Goal: Task Accomplishment & Management: Complete application form

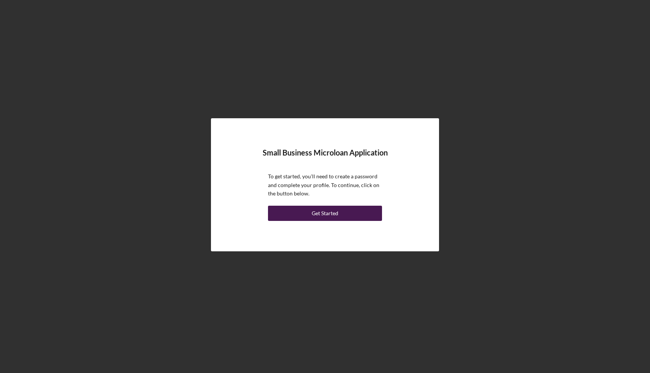
click at [351, 217] on button "Get Started" at bounding box center [325, 213] width 114 height 15
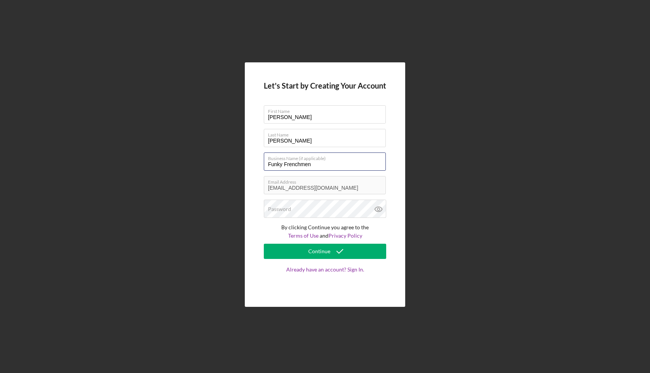
drag, startPoint x: 283, startPoint y: 165, endPoint x: 259, endPoint y: 164, distance: 24.3
click at [259, 164] on div "Let's Start by Creating Your Account First Name [PERSON_NAME] Last Name [PERSON…" at bounding box center [325, 184] width 160 height 245
type input "The [DEMOGRAPHIC_DATA]"
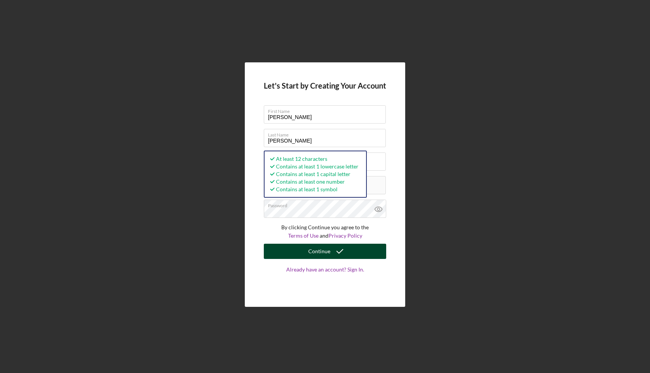
click at [328, 249] on div "Continue" at bounding box center [319, 251] width 22 height 15
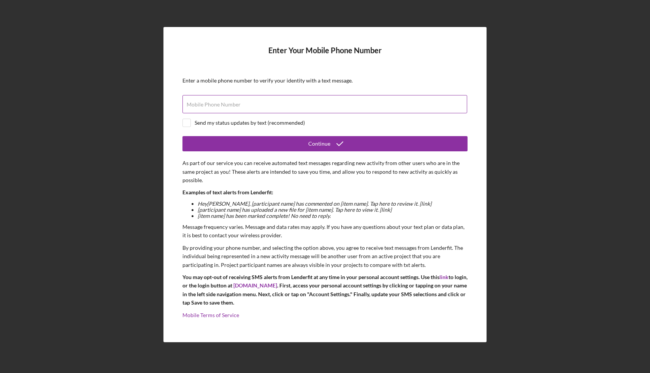
click at [211, 112] on input "Mobile Phone Number" at bounding box center [324, 104] width 285 height 18
type input "[PHONE_NUMBER]"
click at [187, 122] on input "checkbox" at bounding box center [187, 123] width 8 height 8
checkbox input "true"
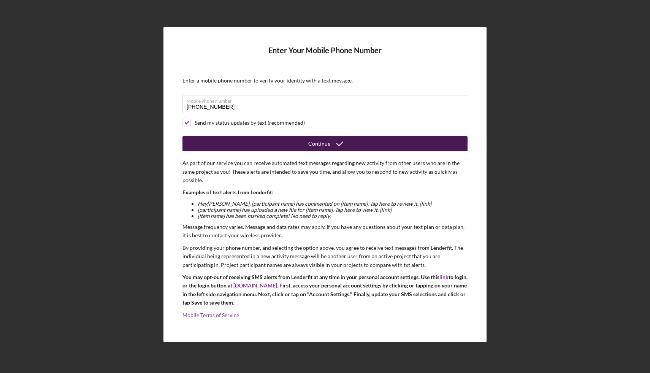
click at [210, 147] on button "Continue" at bounding box center [324, 143] width 285 height 15
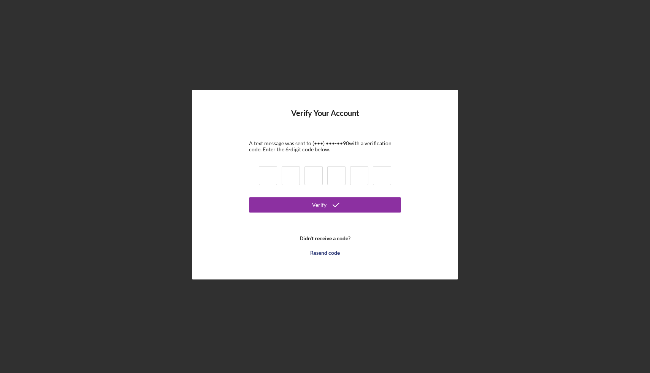
click at [268, 176] on input at bounding box center [268, 175] width 18 height 19
type input "5"
type input "3"
type input "8"
type input "9"
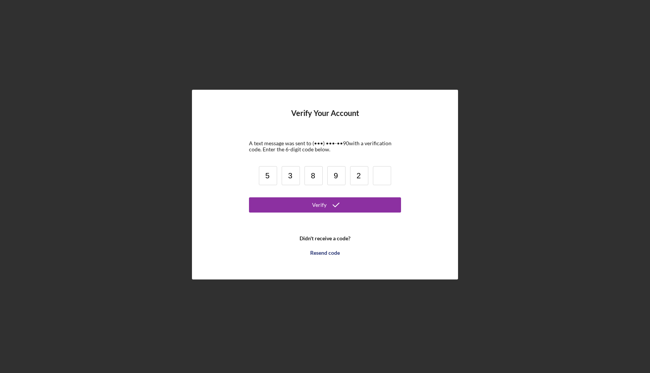
type input "2"
type input "4"
click at [283, 205] on button "Verify" at bounding box center [325, 204] width 152 height 15
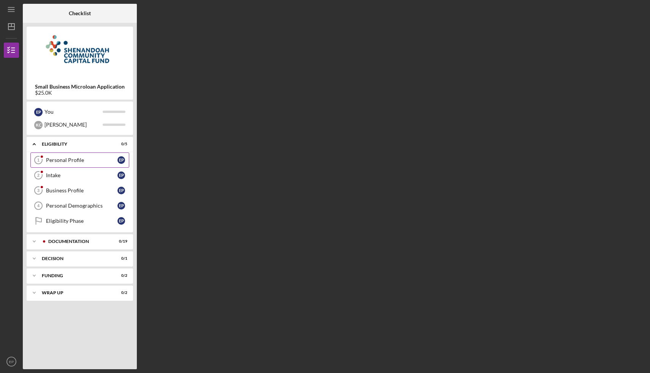
click at [95, 159] on div "Personal Profile" at bounding box center [81, 160] width 71 height 6
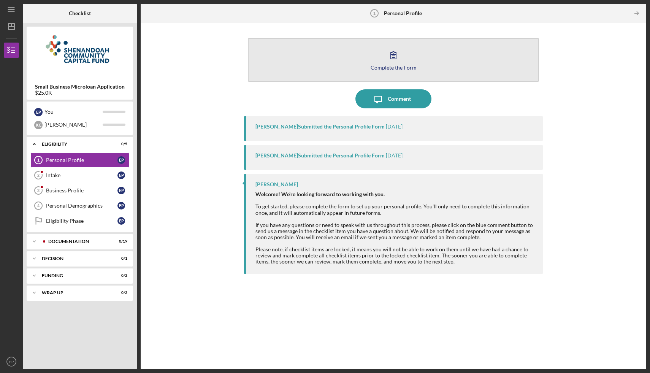
click at [337, 70] on button "Complete the Form Form" at bounding box center [393, 60] width 291 height 44
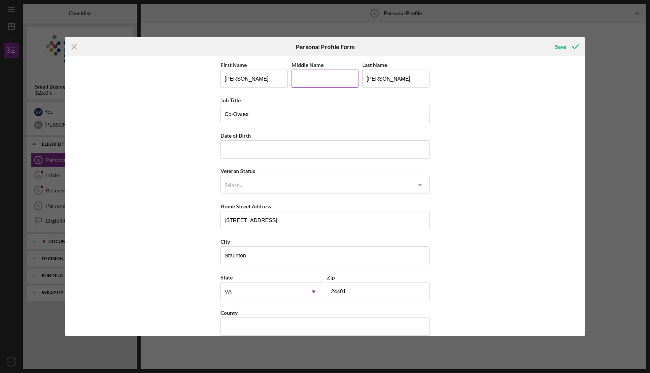
click at [300, 78] on input "Middle Name" at bounding box center [324, 79] width 67 height 18
type input "Anaise"
click at [273, 147] on input "Date of Birth" at bounding box center [324, 149] width 209 height 18
type input "[DATE]"
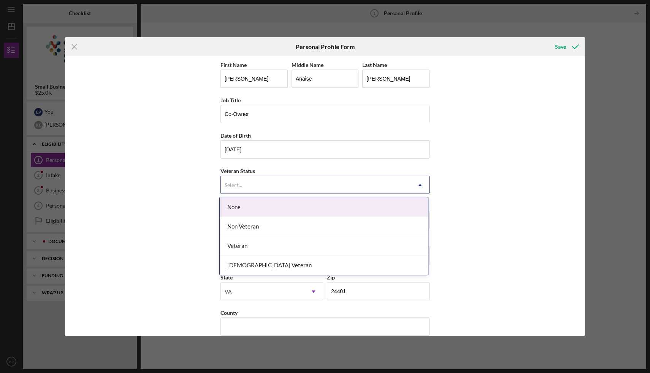
click at [268, 192] on div "Select..." at bounding box center [316, 184] width 190 height 17
click at [257, 209] on div "None" at bounding box center [324, 206] width 208 height 19
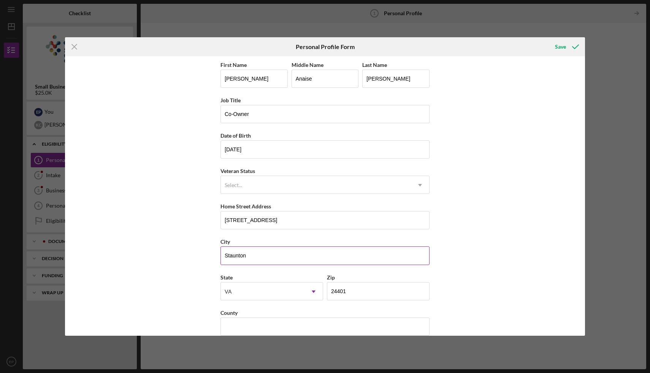
scroll to position [11, 0]
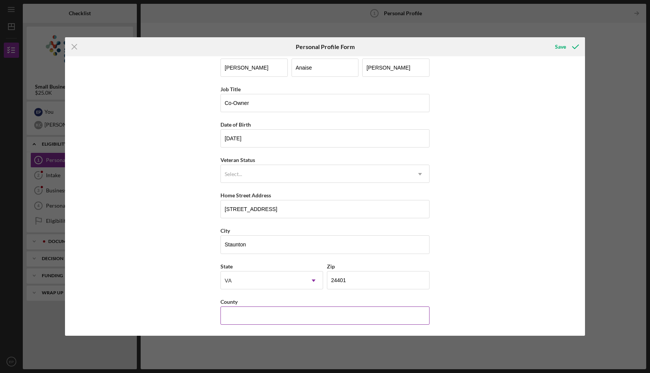
click at [240, 318] on input "County" at bounding box center [324, 315] width 209 height 18
type input "Augusta"
click at [558, 44] on div "Save" at bounding box center [560, 46] width 11 height 15
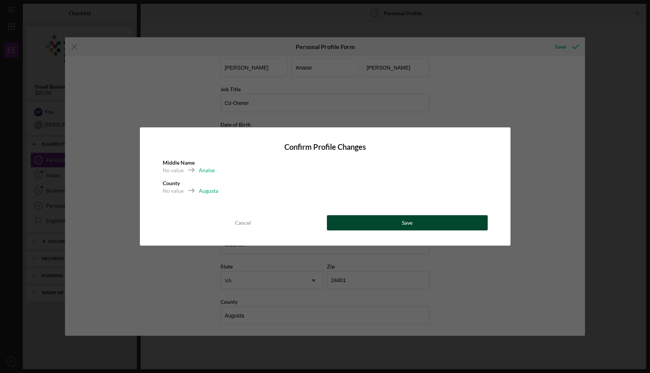
click at [388, 225] on button "Save" at bounding box center [407, 222] width 161 height 15
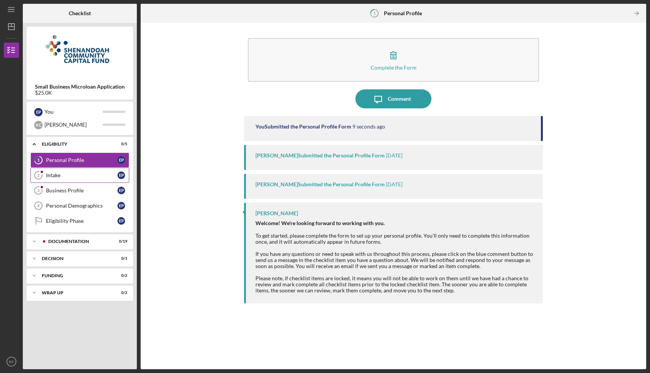
click at [71, 177] on div "Intake" at bounding box center [81, 175] width 71 height 6
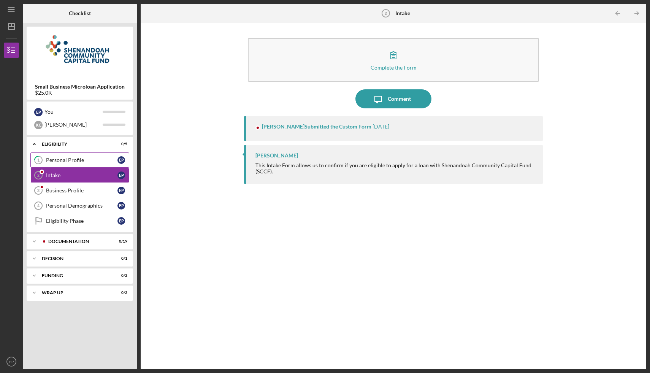
click at [71, 157] on div "Personal Profile" at bounding box center [81, 160] width 71 height 6
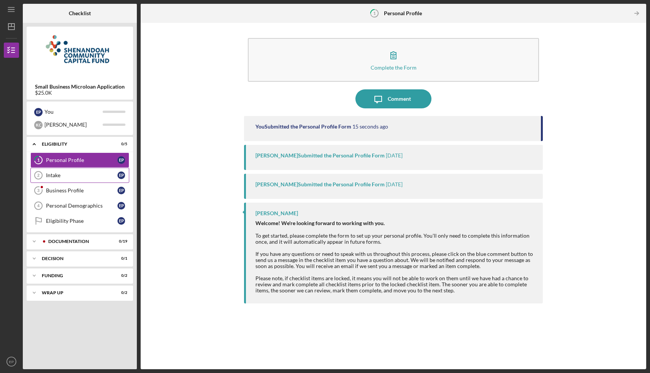
click at [62, 179] on link "Intake 2 Intake E P" at bounding box center [79, 175] width 99 height 15
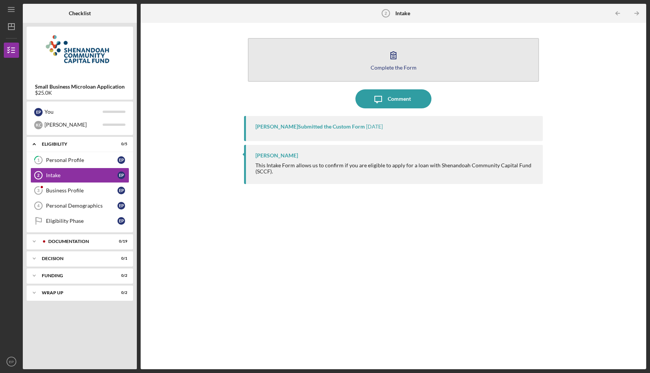
click at [316, 63] on button "Complete the Form Form" at bounding box center [393, 60] width 291 height 44
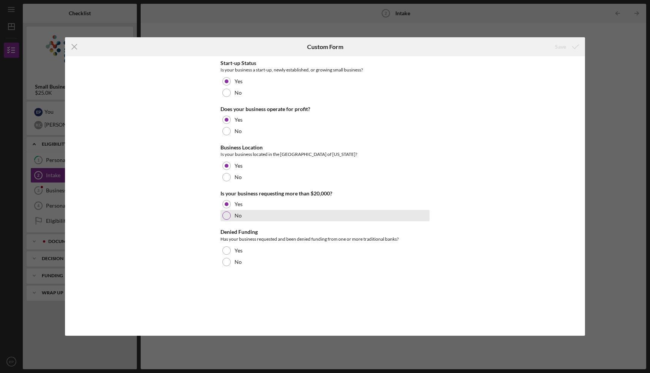
click at [228, 217] on div at bounding box center [226, 215] width 8 height 8
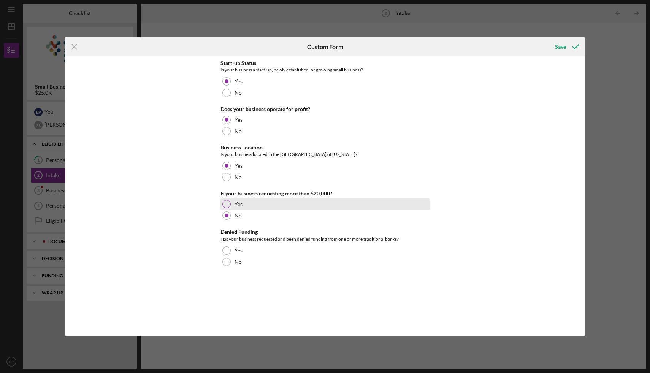
click at [228, 204] on div at bounding box center [226, 204] width 8 height 8
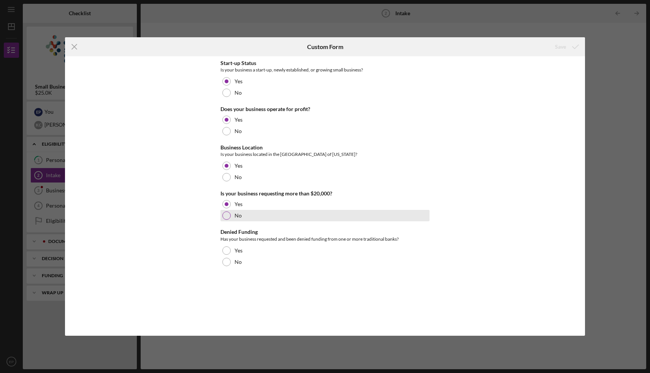
click at [228, 218] on div at bounding box center [226, 215] width 8 height 8
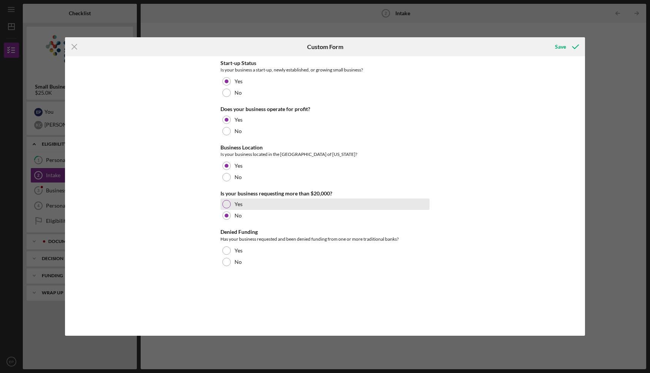
click at [228, 201] on div at bounding box center [226, 204] width 8 height 8
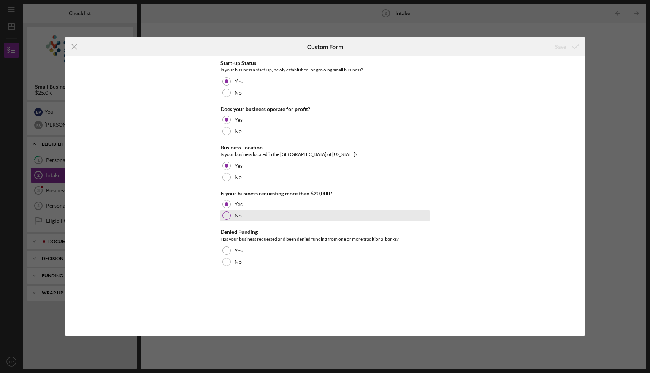
click at [227, 217] on div at bounding box center [226, 215] width 8 height 8
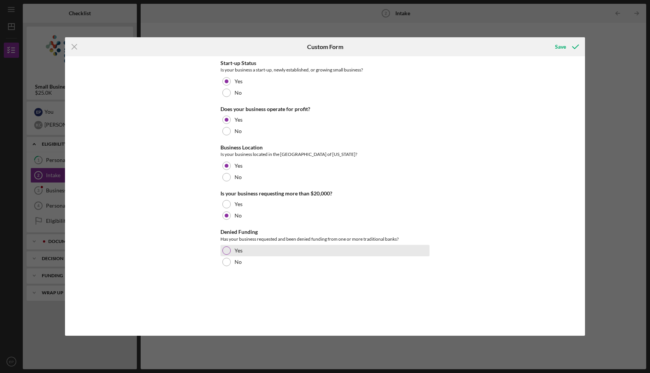
click at [229, 248] on div at bounding box center [226, 250] width 8 height 8
click at [564, 47] on div "Save" at bounding box center [560, 46] width 11 height 15
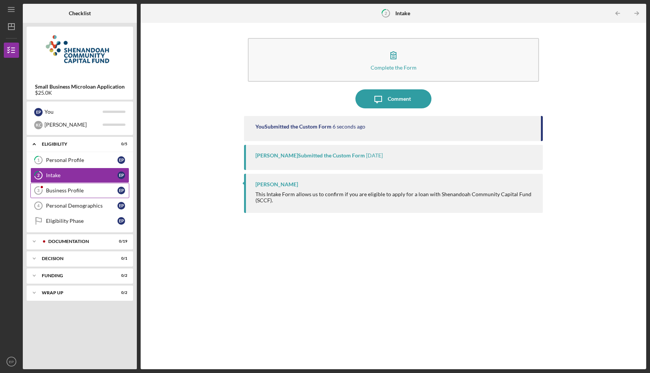
click at [96, 192] on div "Business Profile" at bounding box center [81, 190] width 71 height 6
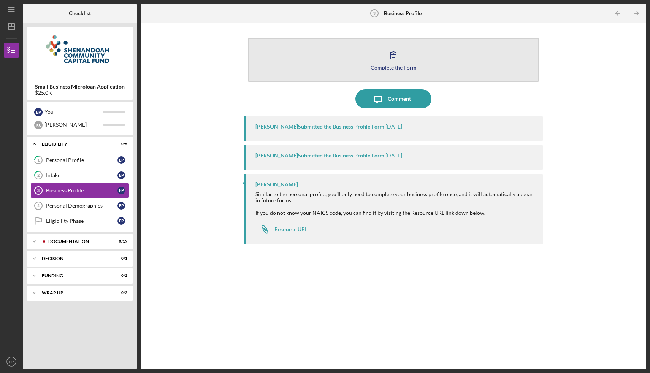
click at [371, 49] on button "Complete the Form Form" at bounding box center [393, 60] width 291 height 44
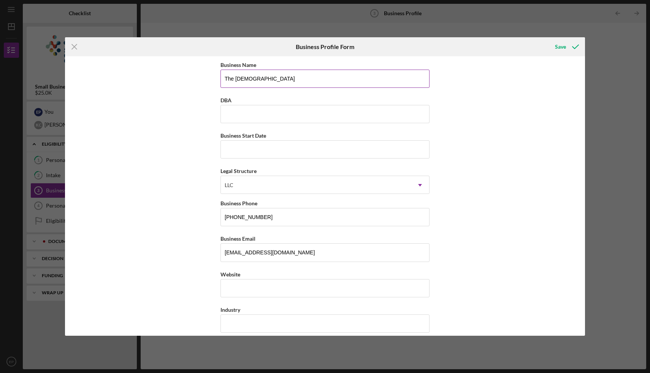
click at [272, 84] on input "The [DEMOGRAPHIC_DATA]" at bounding box center [324, 79] width 209 height 18
type input "The Frenchmen LLC"
click at [250, 109] on input "DBA" at bounding box center [324, 114] width 209 height 18
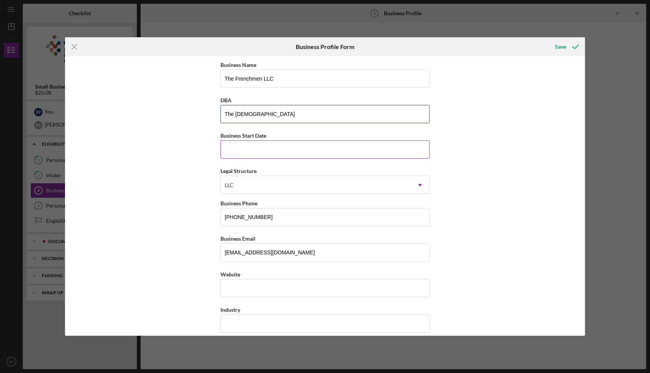
type input "The [DEMOGRAPHIC_DATA]"
click at [228, 150] on input "Business Start Date" at bounding box center [324, 149] width 209 height 18
type input "0m/dd/yyyy"
click at [230, 150] on input "09/dd/yyyy" at bounding box center [324, 149] width 209 height 18
click at [241, 148] on input "09/01/yyyy" at bounding box center [324, 149] width 209 height 18
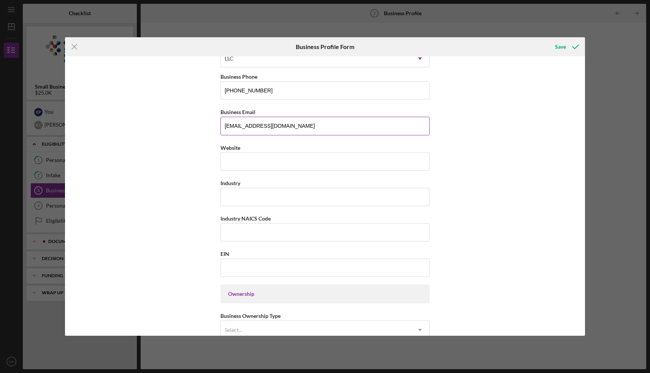
type input "[DATE]"
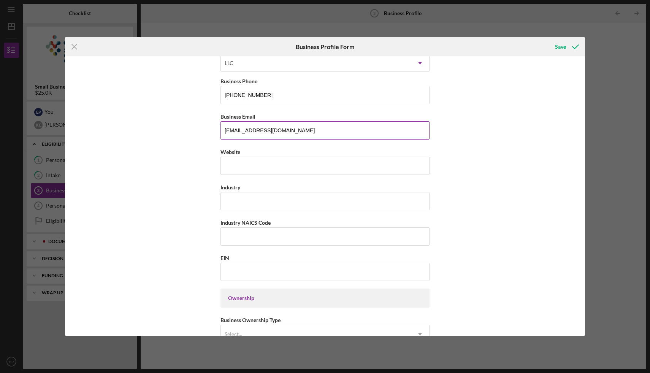
scroll to position [131, 0]
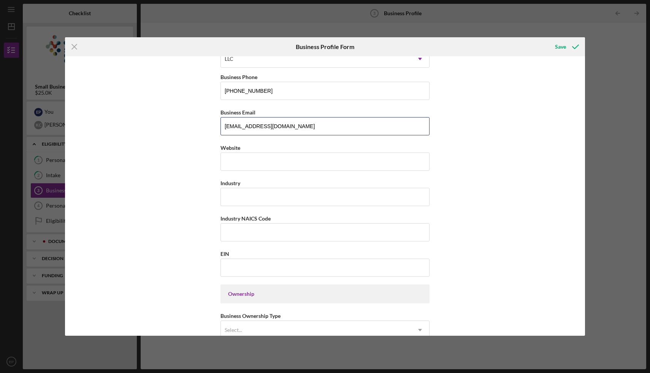
drag, startPoint x: 281, startPoint y: 125, endPoint x: 203, endPoint y: 128, distance: 78.0
click at [203, 128] on div "Business Name The Frenchmen LLC DBA The Frenchmen Business Start Date [DATE] Pl…" at bounding box center [325, 195] width 520 height 279
type input "[PERSON_NAME][EMAIL_ADDRESS][DOMAIN_NAME]"
click at [250, 161] on input "Website" at bounding box center [324, 161] width 209 height 18
type input "[DOMAIN_NAME]"
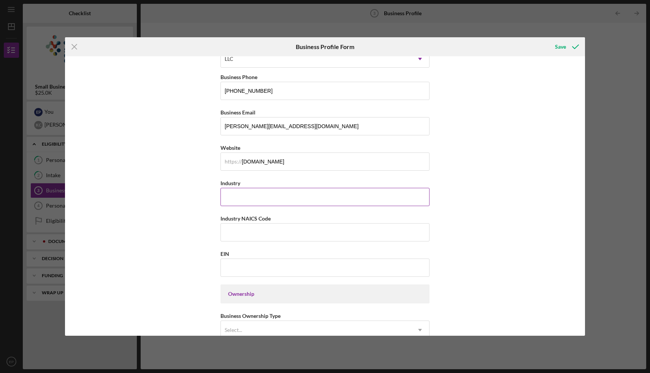
click at [246, 199] on input "Industry" at bounding box center [324, 197] width 209 height 18
type input "S"
type input "Restaurant"
click at [246, 264] on input "EIN" at bounding box center [324, 267] width 209 height 18
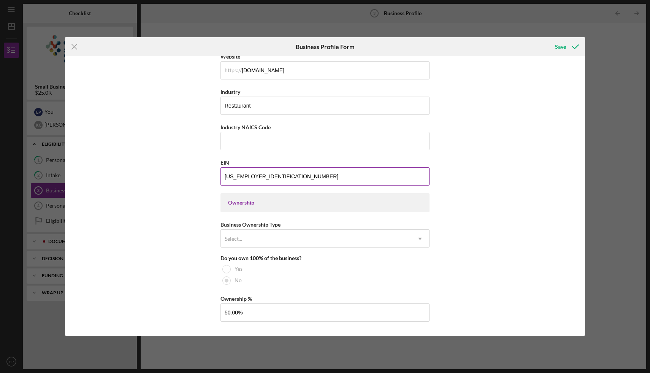
scroll to position [225, 0]
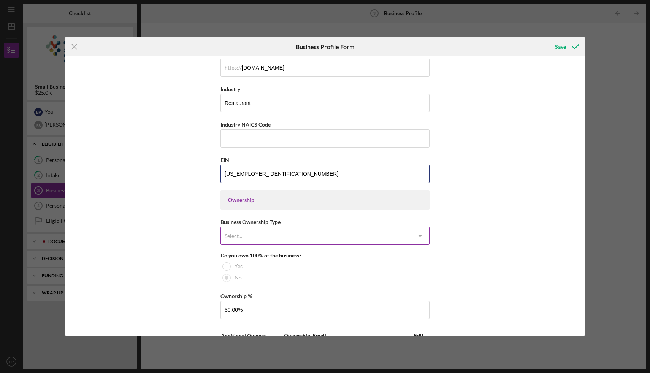
type input "[US_EMPLOYER_IDENTIFICATION_NUMBER]"
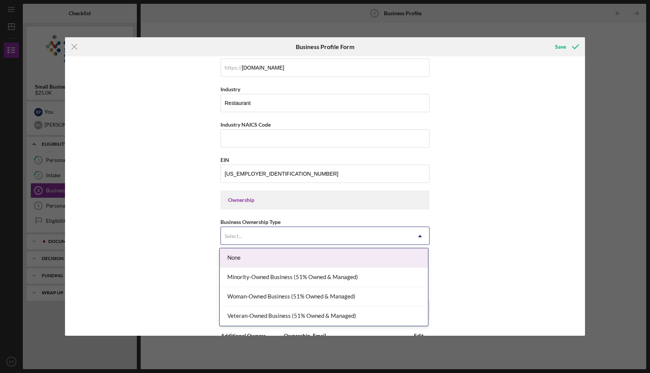
click at [244, 227] on div "Select... Icon/Dropdown Arrow" at bounding box center [324, 236] width 209 height 18
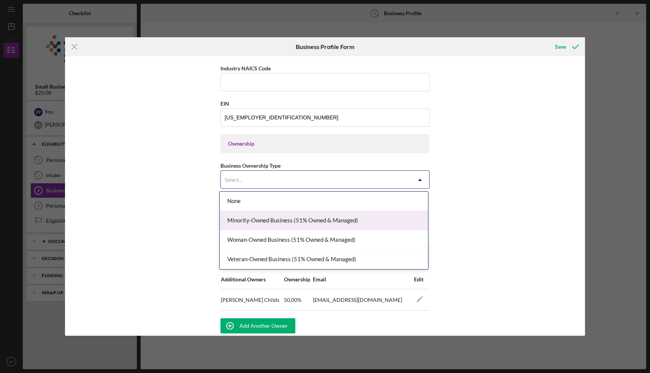
scroll to position [314, 0]
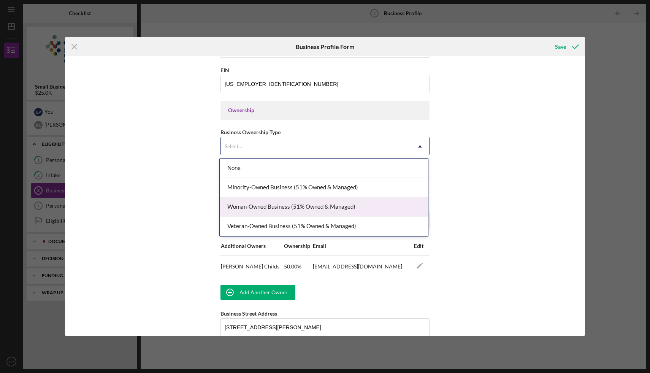
click at [532, 187] on div "Business Name The Frenchmen LLC DBA The Frenchmen Business Start Date [DATE] Pl…" at bounding box center [325, 195] width 520 height 279
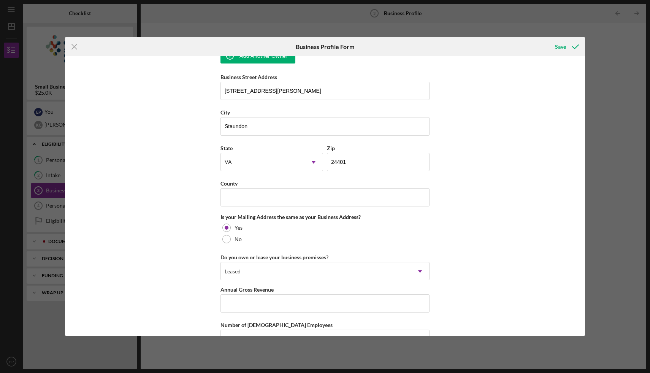
scroll to position [553, 0]
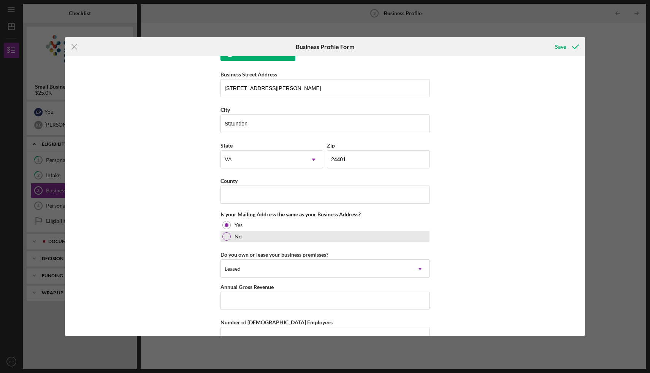
click at [222, 239] on div at bounding box center [226, 236] width 8 height 8
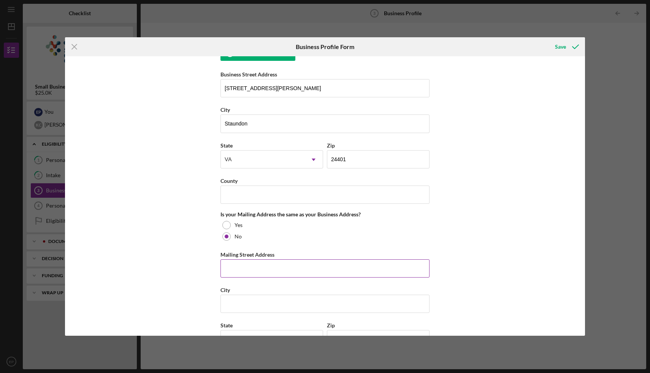
click at [229, 272] on input "Mailing Street Address" at bounding box center [324, 268] width 209 height 18
type input "428 MOUNTAIN VIEW DR"
type input "VA"
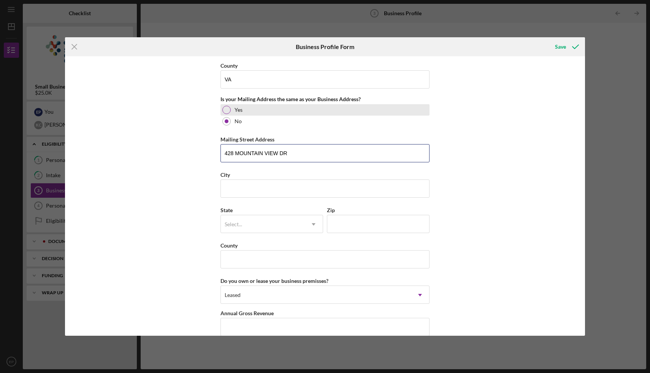
scroll to position [680, 0]
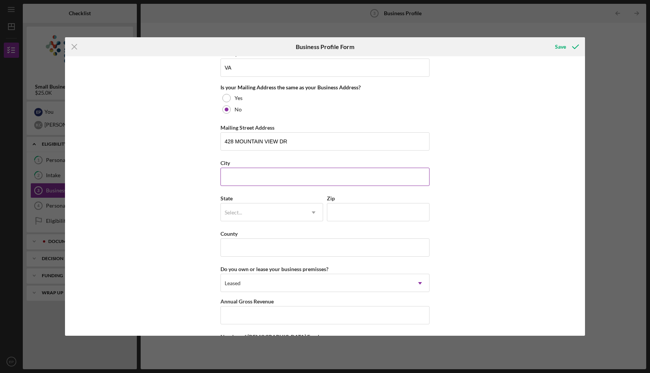
click at [263, 160] on div "City" at bounding box center [324, 163] width 209 height 10
click at [255, 169] on input "City" at bounding box center [324, 177] width 209 height 18
type input "Staunton"
type input "24401"
type input "VA"
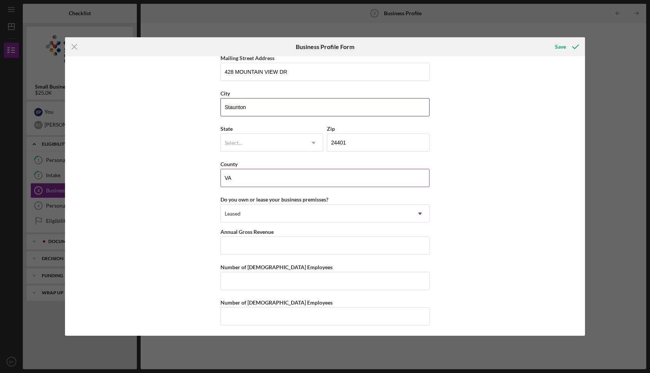
scroll to position [751, 0]
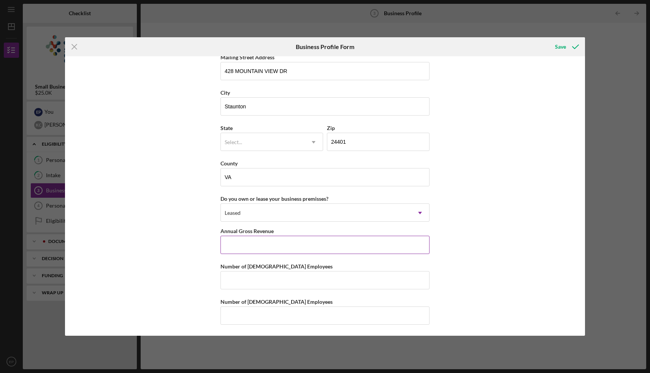
click at [252, 246] on input "Annual Gross Revenue" at bounding box center [324, 245] width 209 height 18
click at [245, 276] on input "Number of [DEMOGRAPHIC_DATA] Employees" at bounding box center [324, 280] width 209 height 18
click at [237, 314] on input "Number of [DEMOGRAPHIC_DATA] Employees" at bounding box center [324, 315] width 209 height 18
click at [243, 274] on input "Number of [DEMOGRAPHIC_DATA] Employees" at bounding box center [324, 280] width 209 height 18
type input "3"
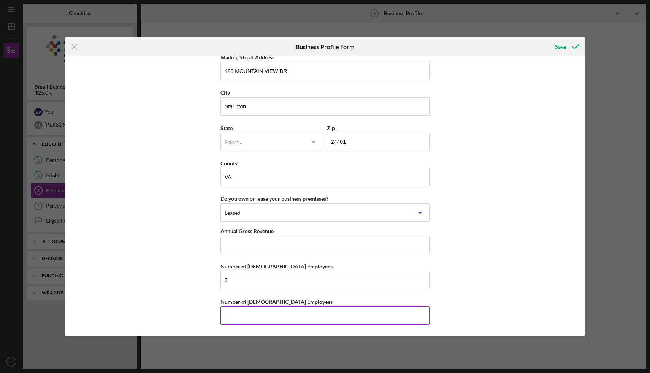
click at [237, 312] on input "Number of [DEMOGRAPHIC_DATA] Employees" at bounding box center [324, 315] width 209 height 18
type input "7"
click at [235, 245] on input "Annual Gross Revenue" at bounding box center [324, 245] width 209 height 18
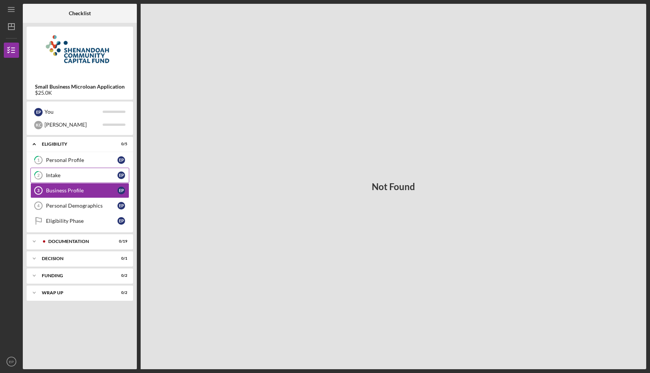
click at [83, 174] on div "Intake" at bounding box center [81, 175] width 71 height 6
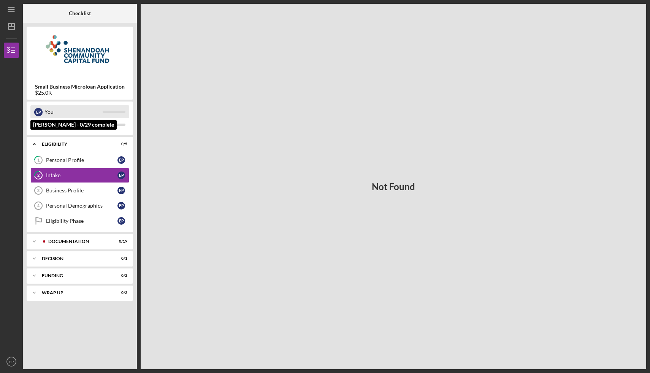
click at [69, 110] on div "You" at bounding box center [73, 111] width 58 height 13
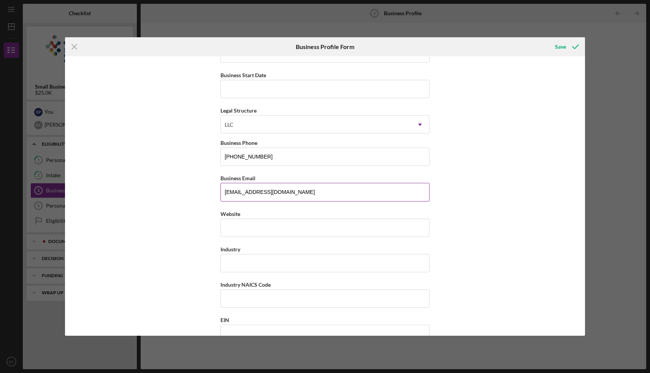
scroll to position [68, 0]
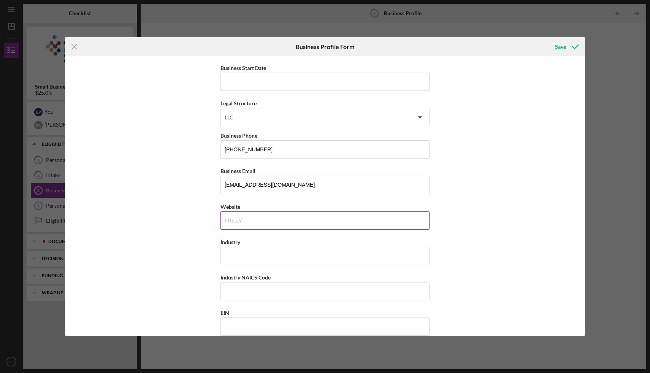
click at [244, 224] on input "Website" at bounding box center [324, 220] width 209 height 18
type input "[DOMAIN_NAME]"
click at [246, 258] on input "Industry" at bounding box center [324, 256] width 209 height 18
type input "Restaurant"
click at [234, 299] on input "Industry NAICS Code" at bounding box center [324, 291] width 209 height 18
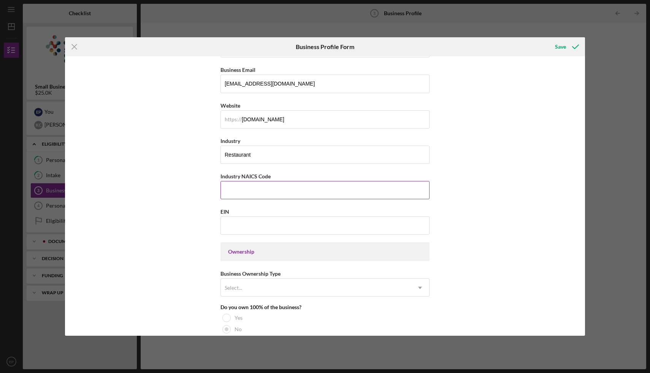
scroll to position [172, 0]
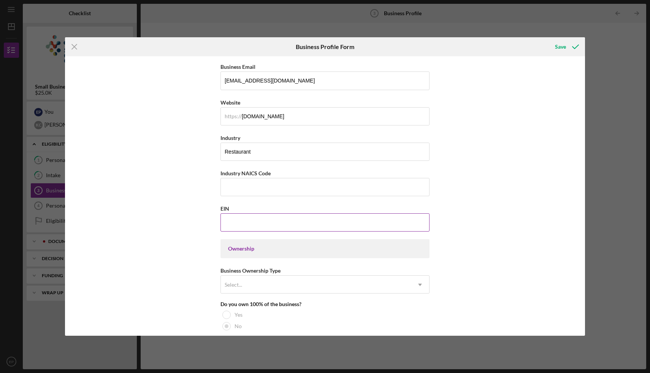
click at [235, 220] on input "EIN" at bounding box center [324, 222] width 209 height 18
click at [234, 220] on input "EIN" at bounding box center [324, 222] width 209 height 18
click at [267, 204] on div "EIN" at bounding box center [324, 209] width 209 height 10
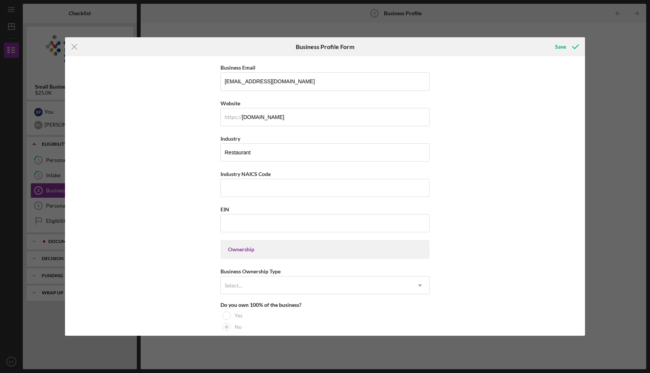
click at [253, 202] on div "Business Name The Frenchmen DBA Business Start Date Legal Structure LLC Icon/Dr…" at bounding box center [324, 327] width 209 height 877
click at [249, 223] on input "EIN" at bounding box center [324, 223] width 209 height 18
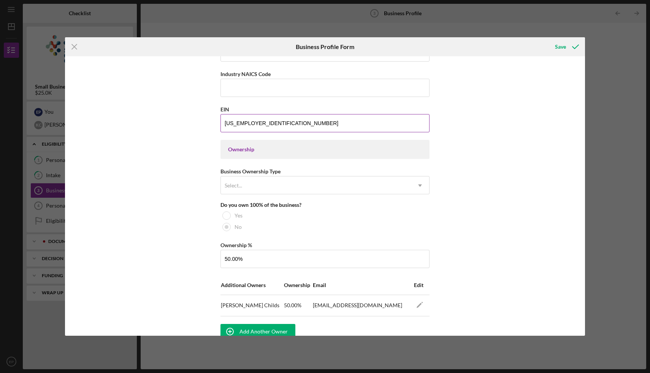
scroll to position [272, 0]
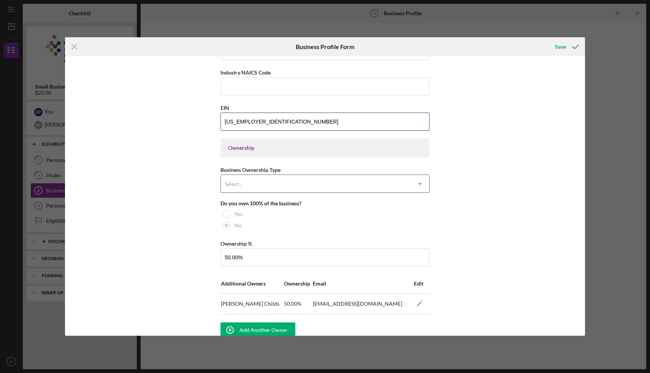
type input "[US_EMPLOYER_IDENTIFICATION_NUMBER]"
click at [356, 187] on div "Select..." at bounding box center [316, 183] width 190 height 17
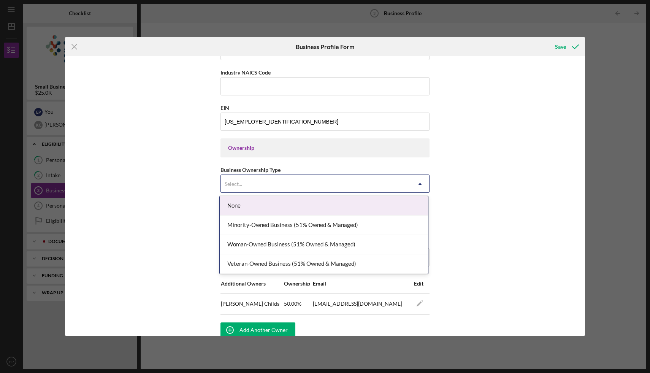
click at [400, 215] on div "Minority-Owned Business (51% Owned & Managed)" at bounding box center [324, 224] width 208 height 19
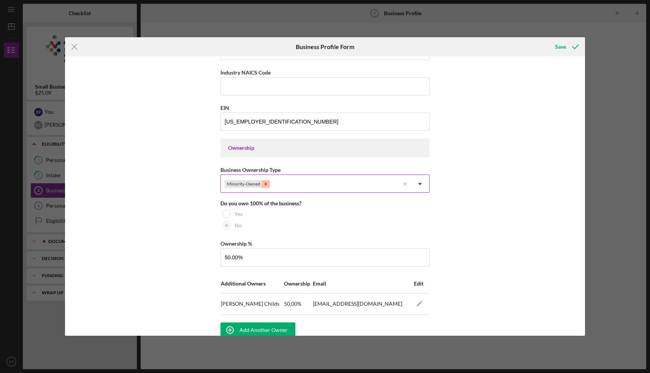
click at [263, 185] on icon "Remove Minority-Owned" at bounding box center [265, 183] width 5 height 5
click at [303, 183] on div "Select..." at bounding box center [316, 183] width 190 height 17
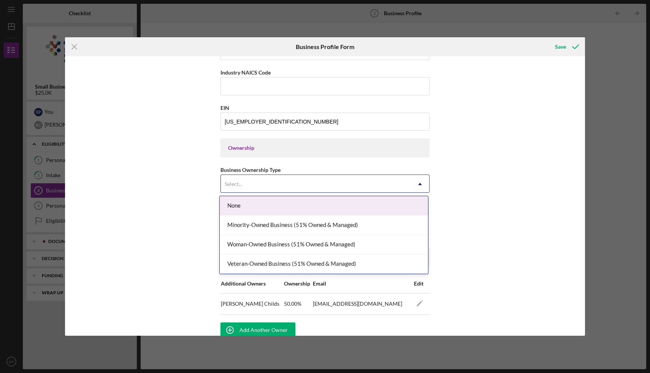
click at [303, 183] on div "Select..." at bounding box center [316, 183] width 190 height 17
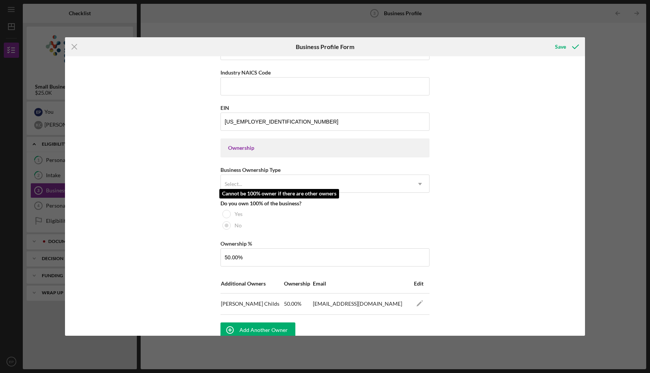
click at [224, 227] on div at bounding box center [226, 225] width 8 height 8
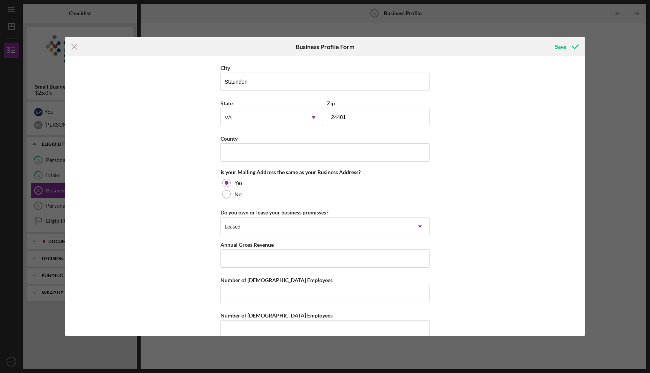
scroll to position [605, 0]
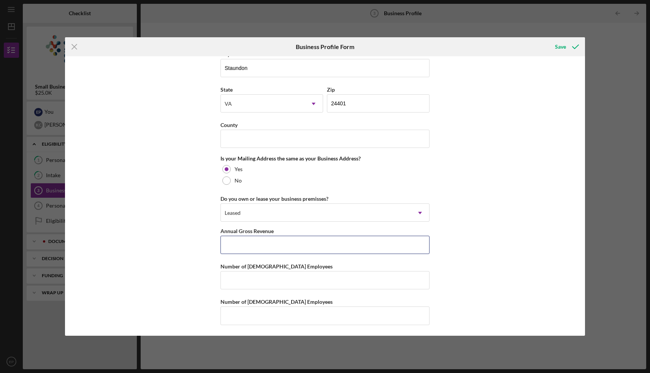
click at [322, 238] on input "Annual Gross Revenue" at bounding box center [324, 245] width 209 height 18
type input "$120,000"
click at [306, 286] on input "Number of [DEMOGRAPHIC_DATA] Employees" at bounding box center [324, 280] width 209 height 18
type input "2"
click at [295, 319] on input "Number of [DEMOGRAPHIC_DATA] Employees" at bounding box center [324, 315] width 209 height 18
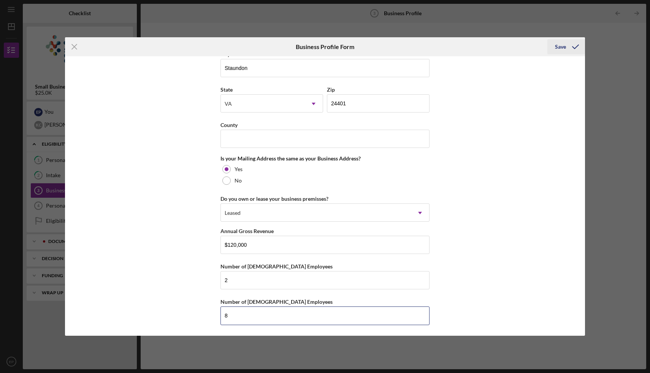
type input "8"
click at [559, 49] on div "Save" at bounding box center [560, 46] width 11 height 15
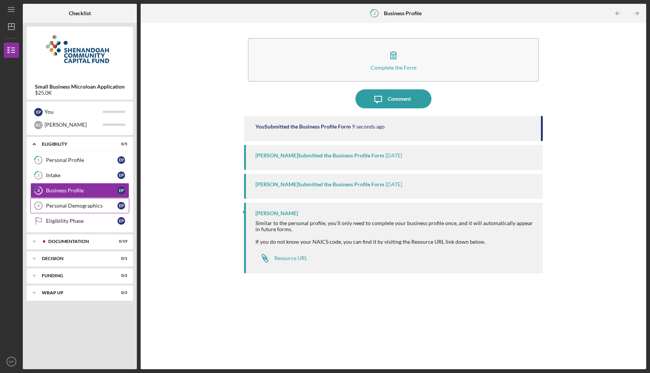
click at [74, 206] on div "Personal Demographics" at bounding box center [81, 206] width 71 height 6
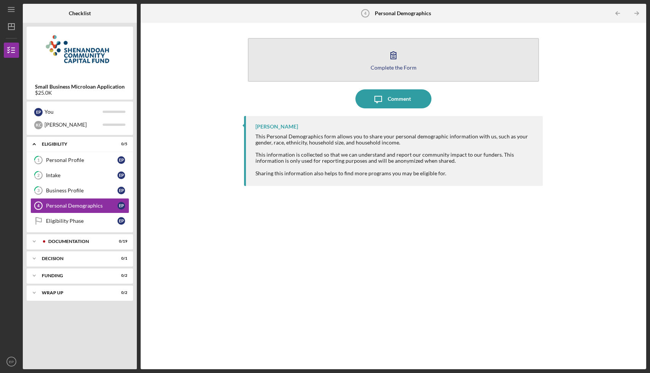
click at [393, 71] on button "Complete the Form Form" at bounding box center [393, 60] width 291 height 44
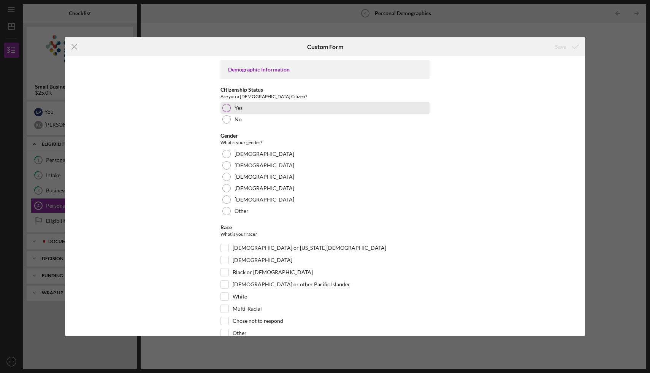
click at [229, 108] on div at bounding box center [226, 108] width 8 height 8
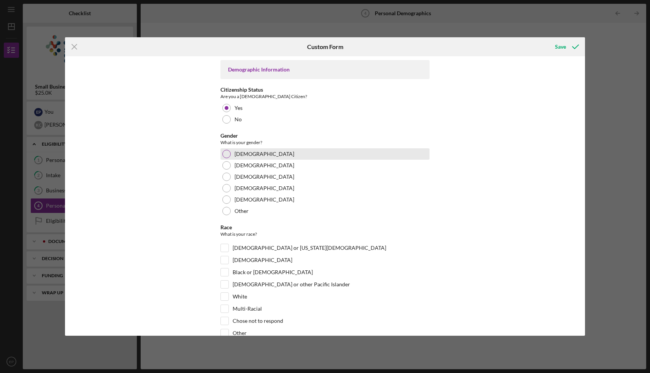
click at [227, 155] on div at bounding box center [226, 154] width 8 height 8
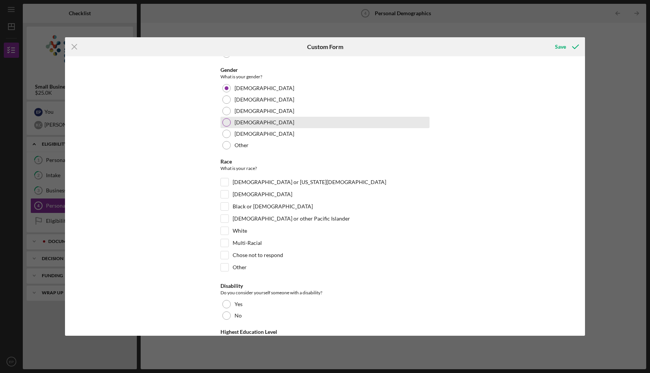
scroll to position [70, 0]
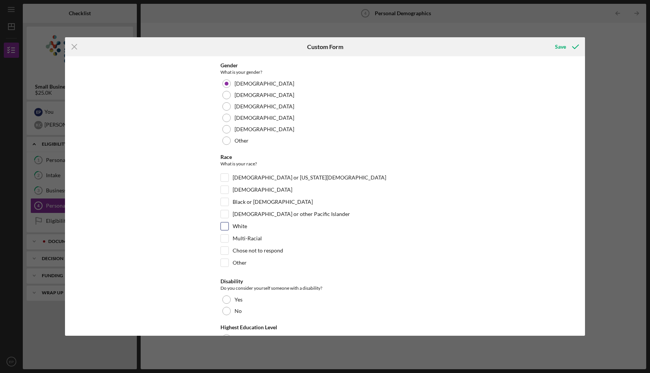
click at [225, 225] on input "White" at bounding box center [225, 226] width 8 height 8
checkbox input "true"
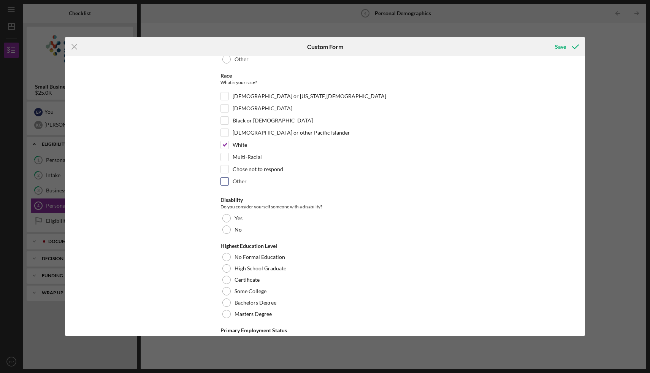
scroll to position [158, 0]
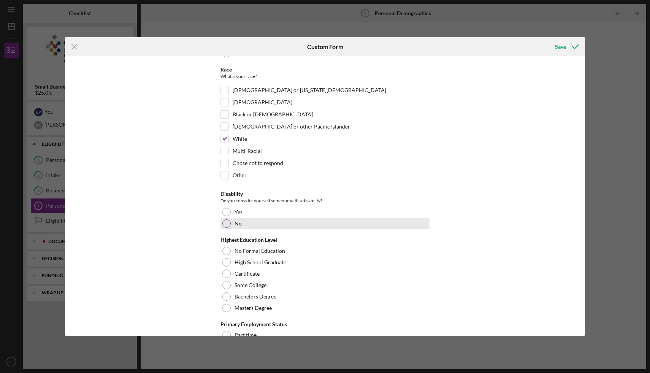
click at [225, 222] on div at bounding box center [226, 223] width 8 height 8
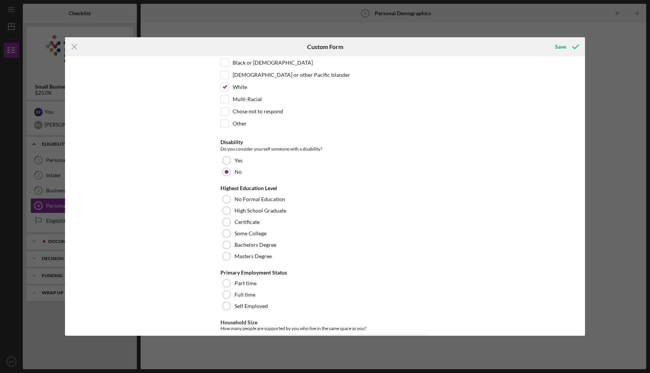
scroll to position [211, 0]
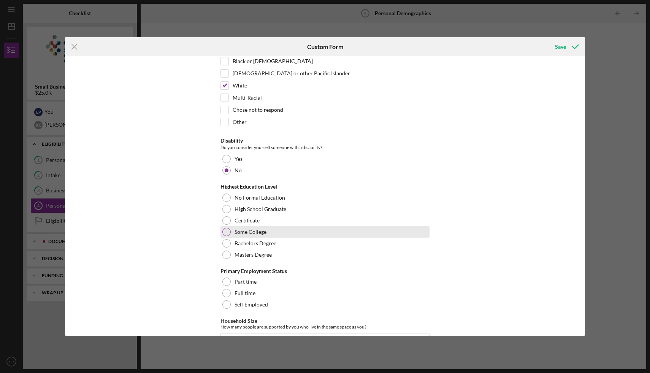
click at [225, 232] on div at bounding box center [226, 232] width 8 height 8
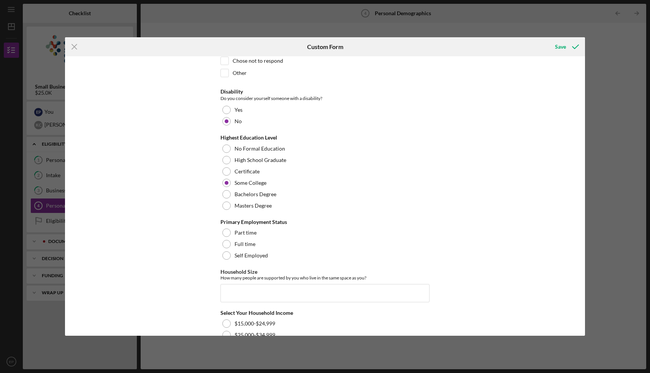
scroll to position [261, 0]
click at [227, 245] on div at bounding box center [226, 243] width 8 height 8
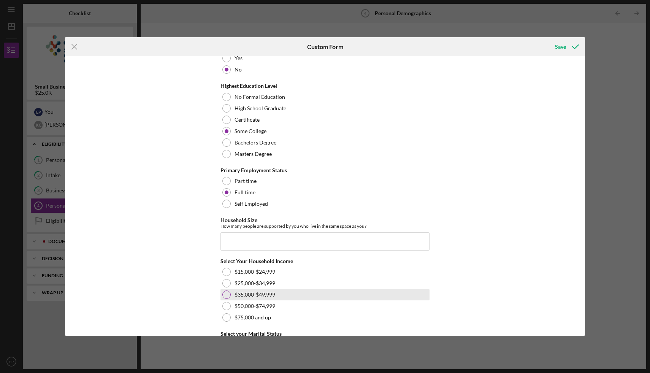
scroll to position [313, 0]
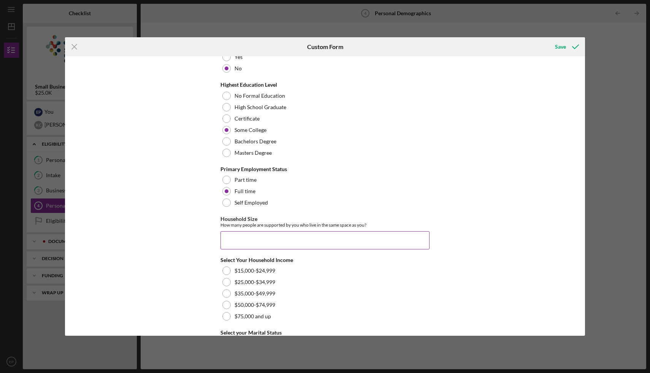
click at [236, 245] on input "Household Size" at bounding box center [324, 240] width 209 height 18
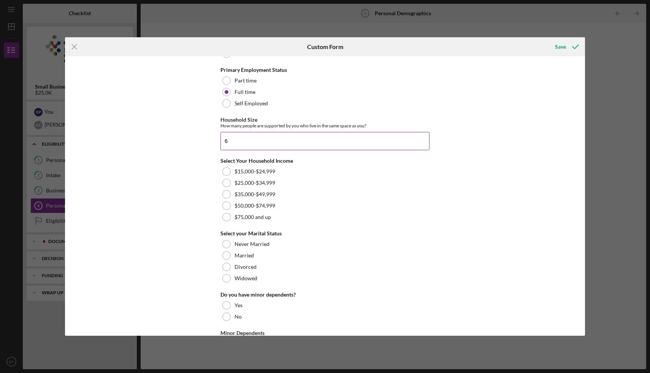
scroll to position [416, 0]
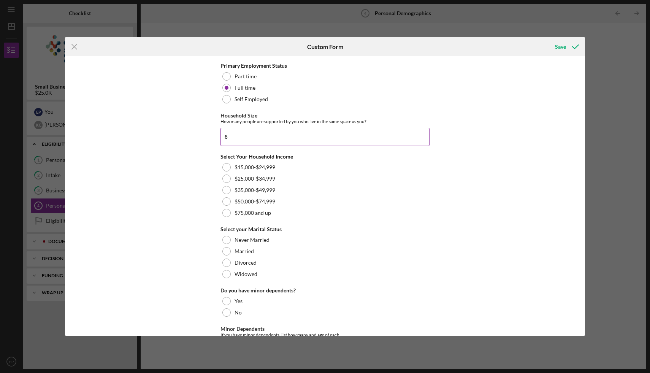
drag, startPoint x: 228, startPoint y: 139, endPoint x: 220, endPoint y: 138, distance: 8.9
click at [220, 138] on input "6" at bounding box center [324, 137] width 209 height 18
type input "5"
click at [225, 213] on div at bounding box center [226, 213] width 8 height 8
click at [226, 250] on div at bounding box center [226, 251] width 8 height 8
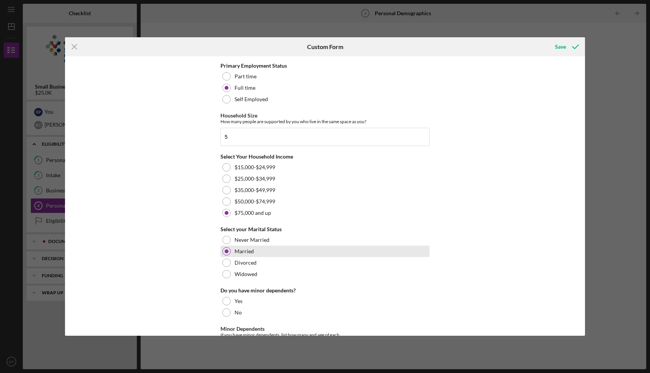
scroll to position [457, 0]
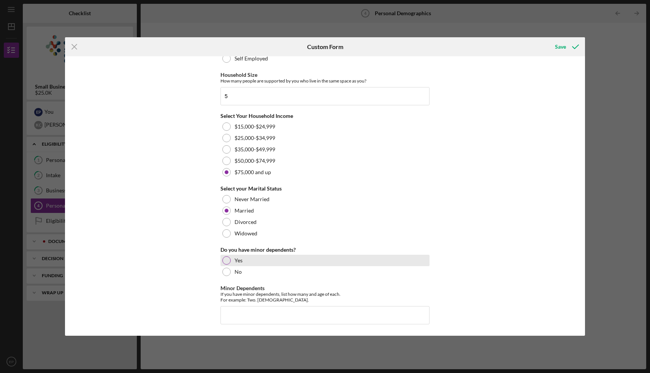
click at [222, 261] on div at bounding box center [226, 260] width 8 height 8
click at [226, 308] on input "Minor Dependents" at bounding box center [324, 315] width 209 height 18
type input "2"
click at [558, 45] on div "Save" at bounding box center [560, 46] width 11 height 15
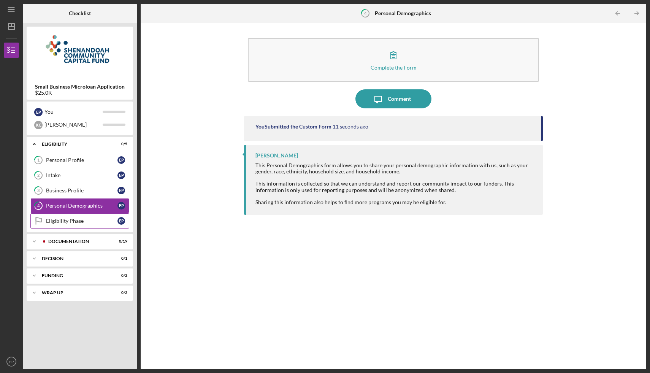
click at [74, 221] on div "Eligibility Phase" at bounding box center [81, 221] width 71 height 6
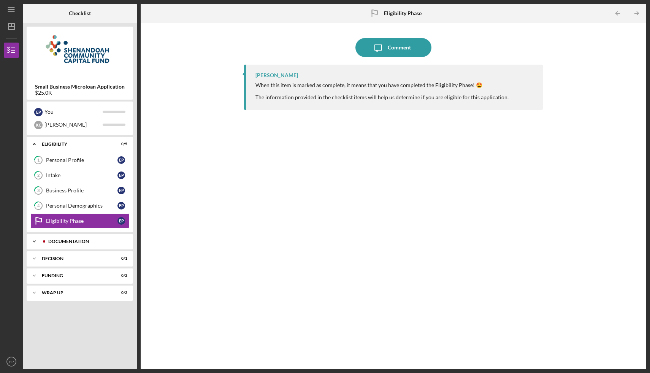
click at [52, 243] on div "Documentation" at bounding box center [85, 241] width 75 height 5
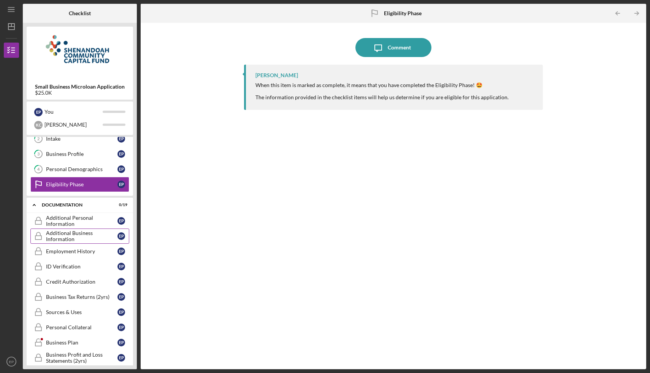
scroll to position [15, 0]
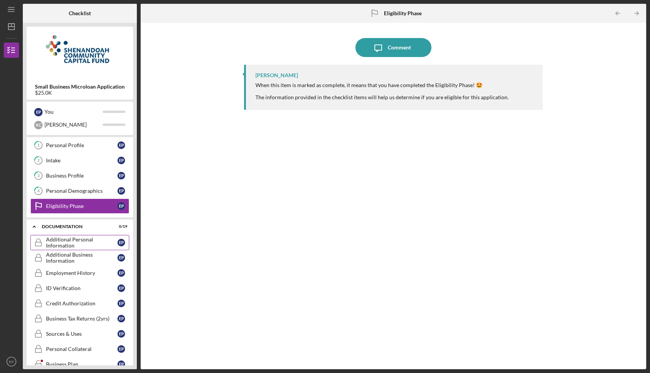
click at [71, 238] on div "Additional Personal Information" at bounding box center [81, 242] width 71 height 12
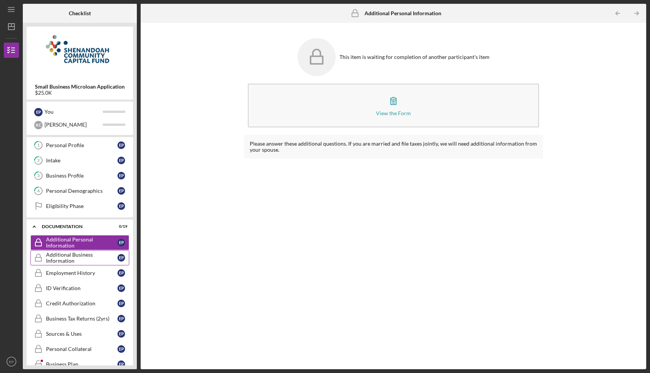
click at [79, 252] on div "Additional Business Information" at bounding box center [81, 258] width 71 height 12
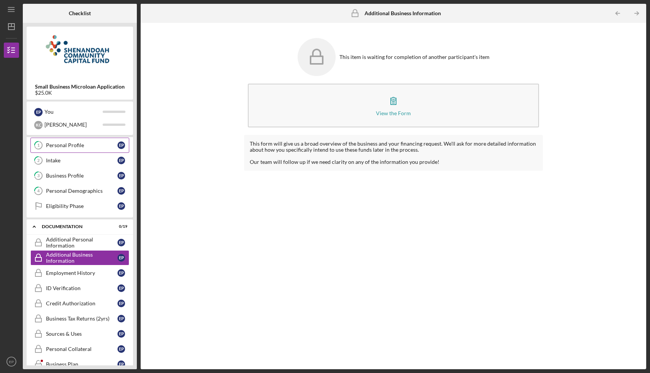
click at [85, 152] on link "1 Personal Profile E P" at bounding box center [79, 145] width 99 height 15
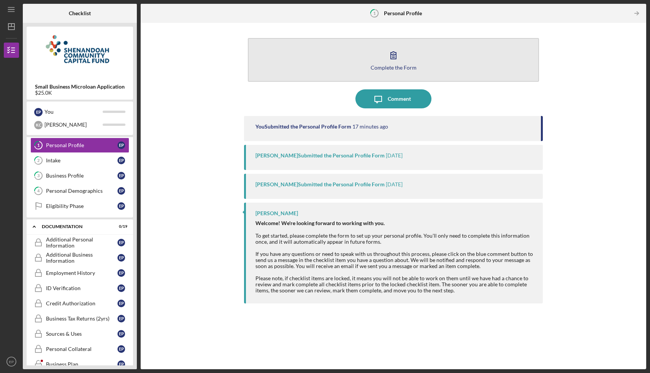
click at [363, 77] on button "Complete the Form Form" at bounding box center [393, 60] width 291 height 44
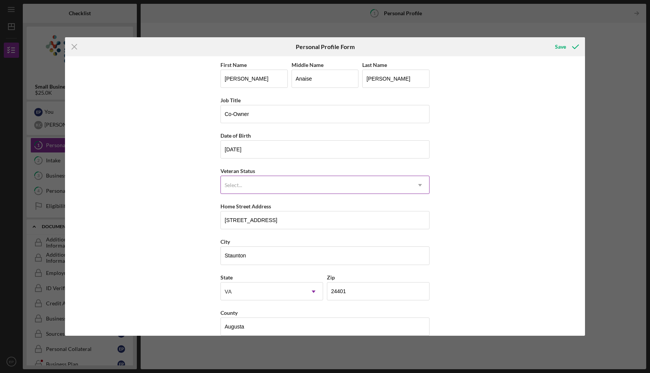
click at [292, 186] on div "Select..." at bounding box center [316, 184] width 190 height 17
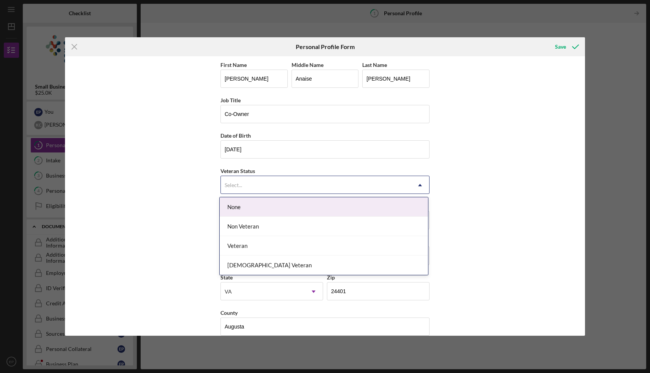
click at [271, 203] on div "None" at bounding box center [324, 206] width 208 height 19
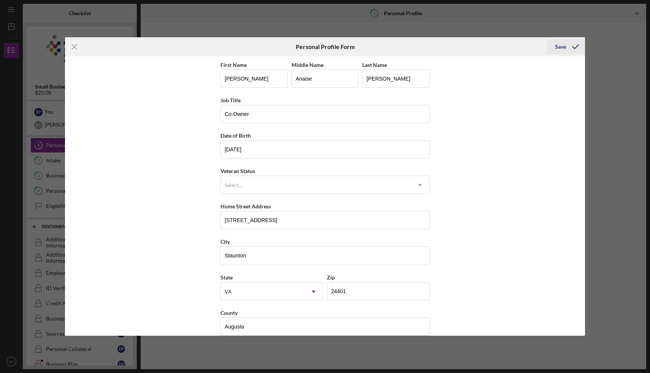
click at [566, 46] on icon "submit" at bounding box center [575, 46] width 19 height 19
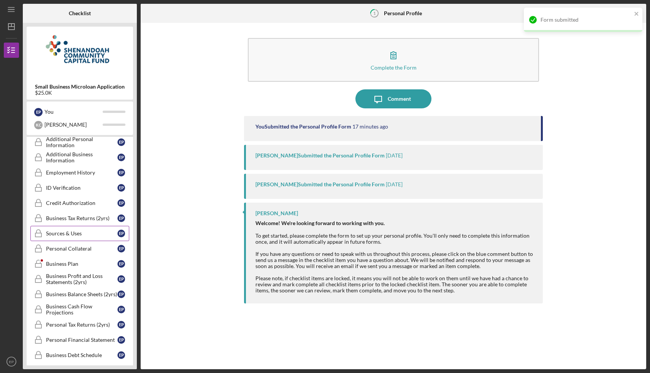
scroll to position [116, 0]
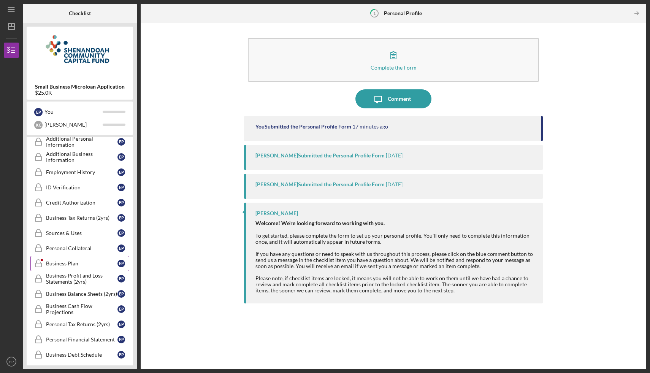
click at [74, 260] on link "Business Plan Business Plan E P" at bounding box center [79, 263] width 99 height 15
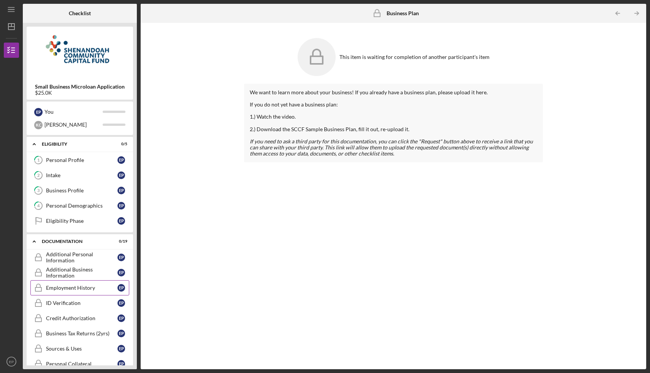
click at [84, 287] on div "Employment History" at bounding box center [81, 288] width 71 height 6
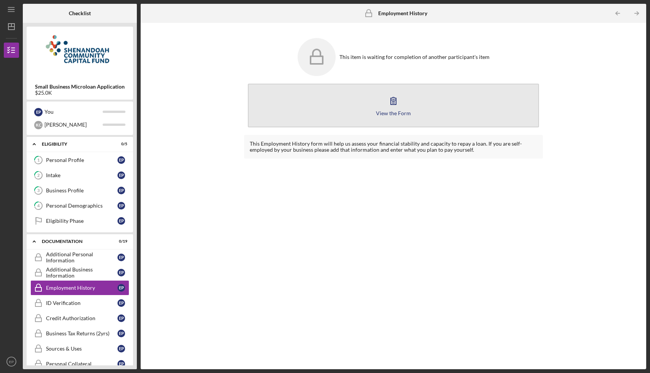
click at [403, 115] on div "View the Form" at bounding box center [393, 113] width 35 height 6
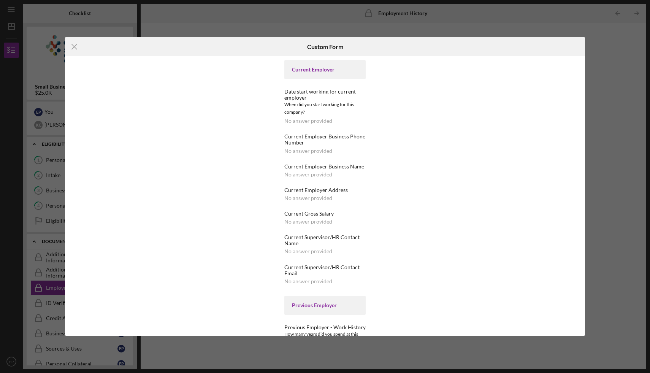
click at [320, 67] on div "Current Employer" at bounding box center [325, 70] width 66 height 6
click at [72, 45] on icon "Icon/Menu Close" at bounding box center [74, 46] width 19 height 19
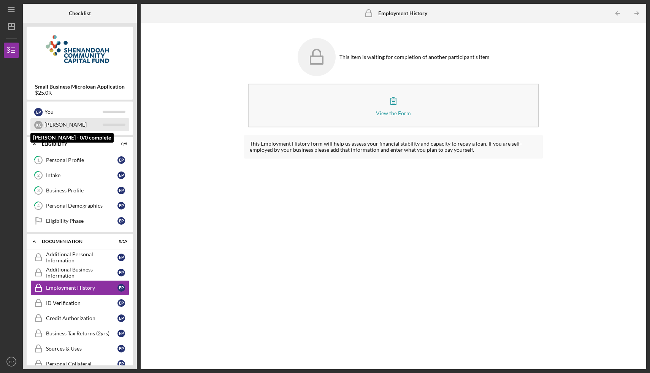
click at [78, 127] on div "[PERSON_NAME]" at bounding box center [73, 124] width 58 height 13
click at [80, 128] on div "[PERSON_NAME]" at bounding box center [73, 124] width 58 height 13
